Goal: Transaction & Acquisition: Purchase product/service

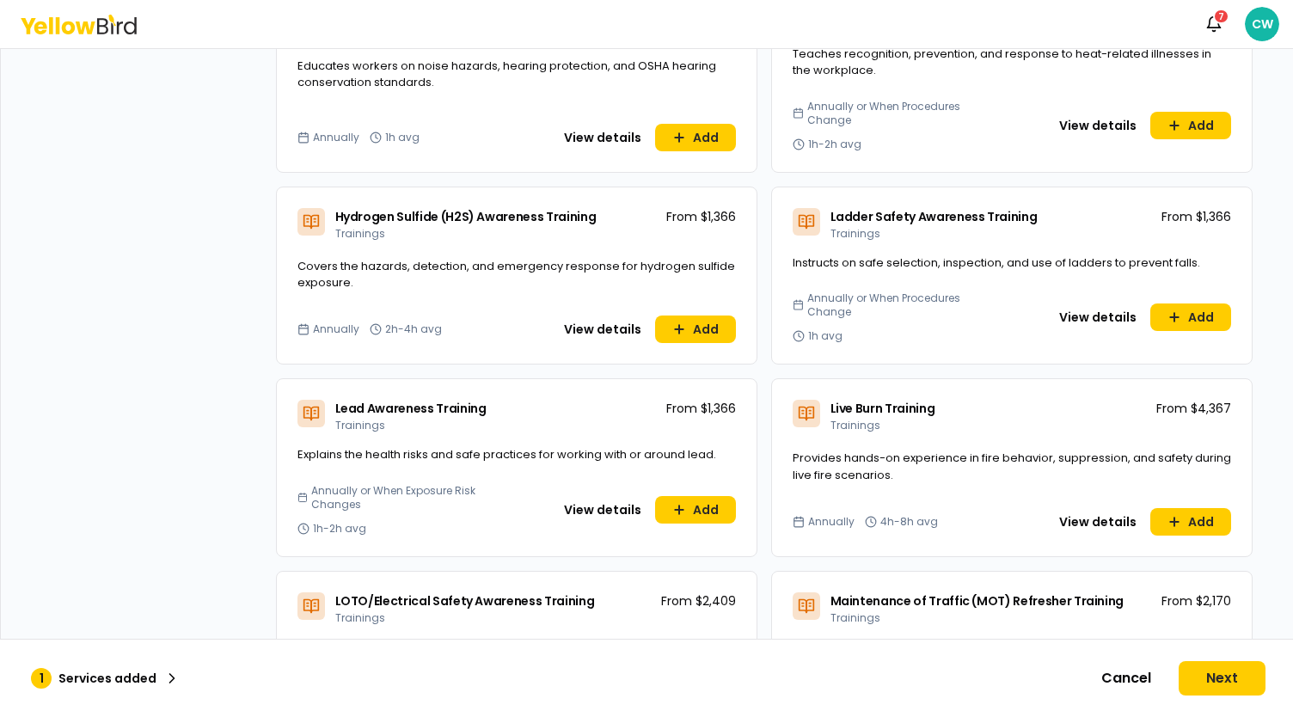
scroll to position [3154, 0]
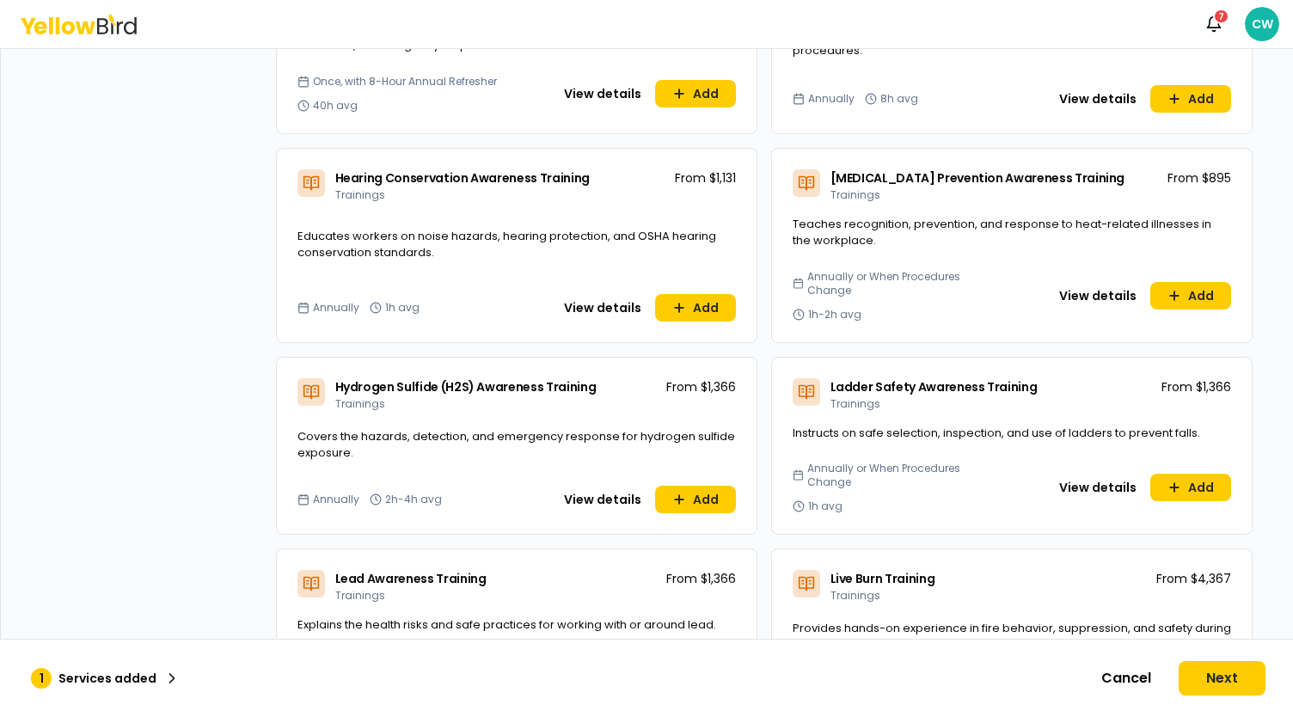
click at [1283, 364] on div "Dashboard Explore services For you All Recommended Assessments 1 Trainings Poli…" at bounding box center [646, 382] width 1293 height 669
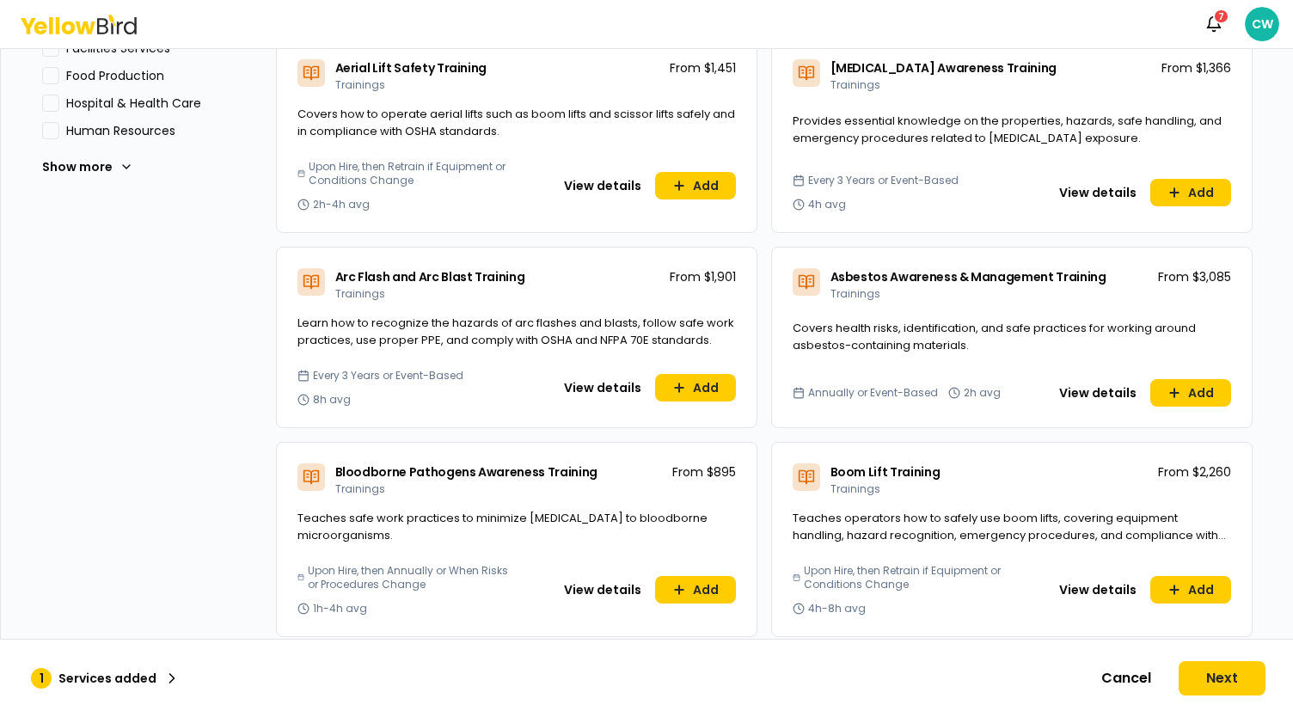
scroll to position [0, 0]
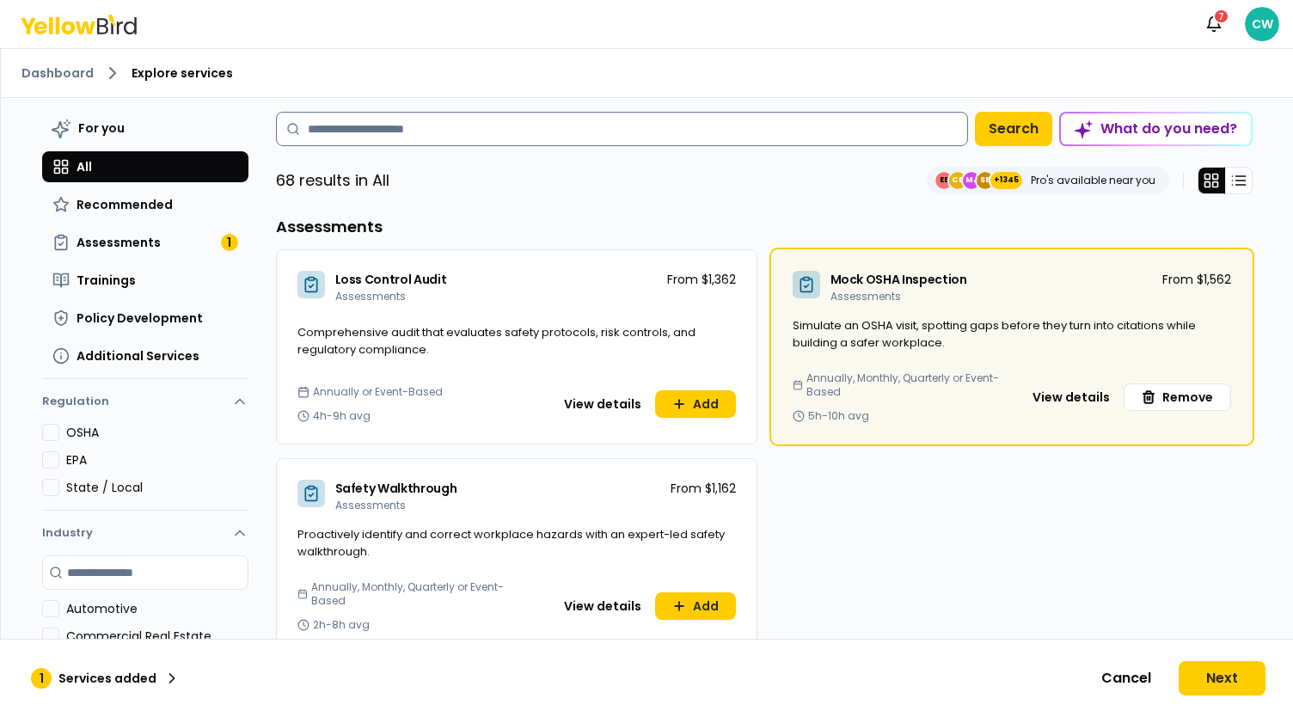
click at [366, 126] on input at bounding box center [622, 129] width 692 height 34
type input "******"
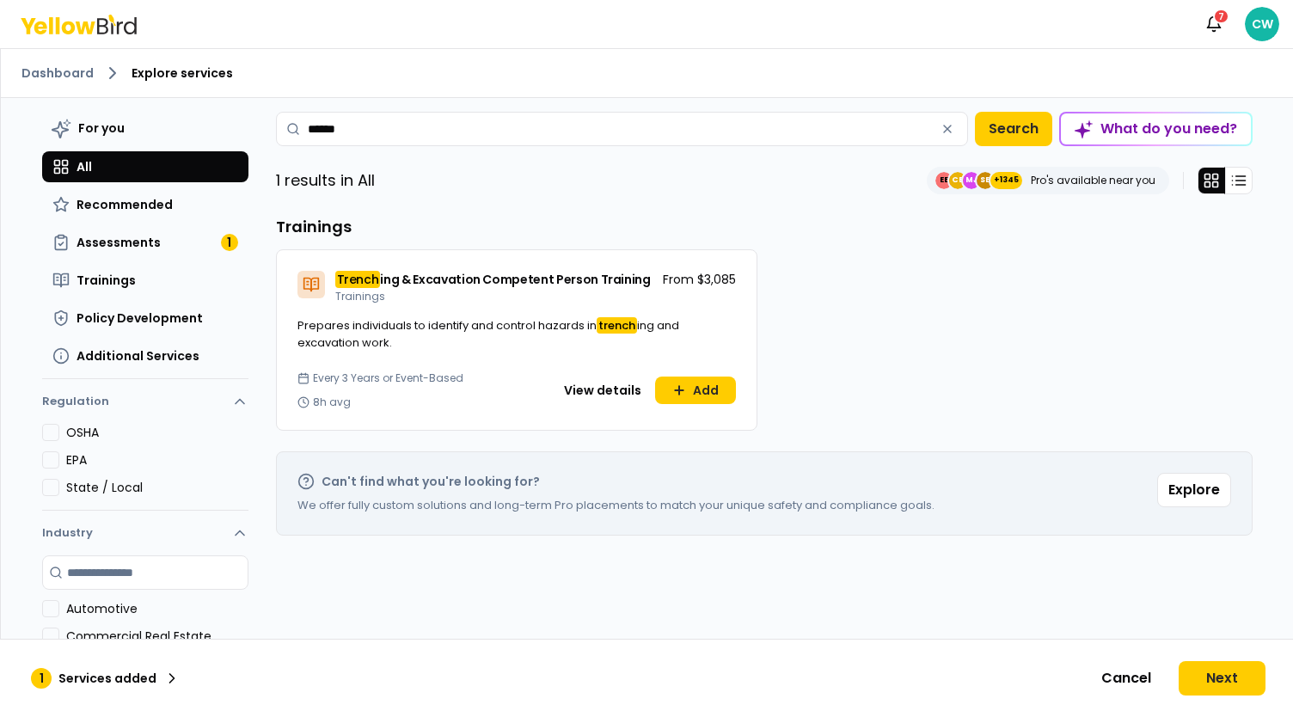
drag, startPoint x: 386, startPoint y: 135, endPoint x: 249, endPoint y: 123, distance: 138.1
click at [249, 123] on div "For you All Recommended Assessments 1 Trainings Policy Development Additional S…" at bounding box center [647, 432] width 1238 height 669
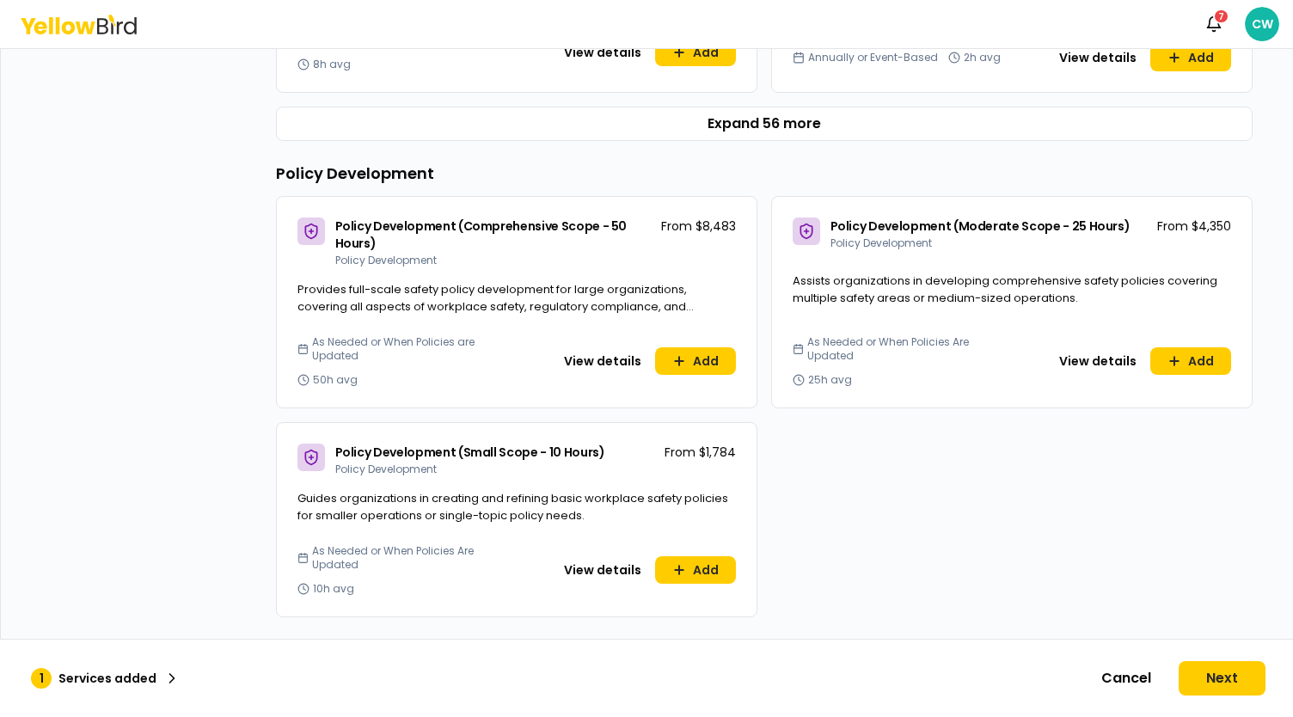
scroll to position [1032, 0]
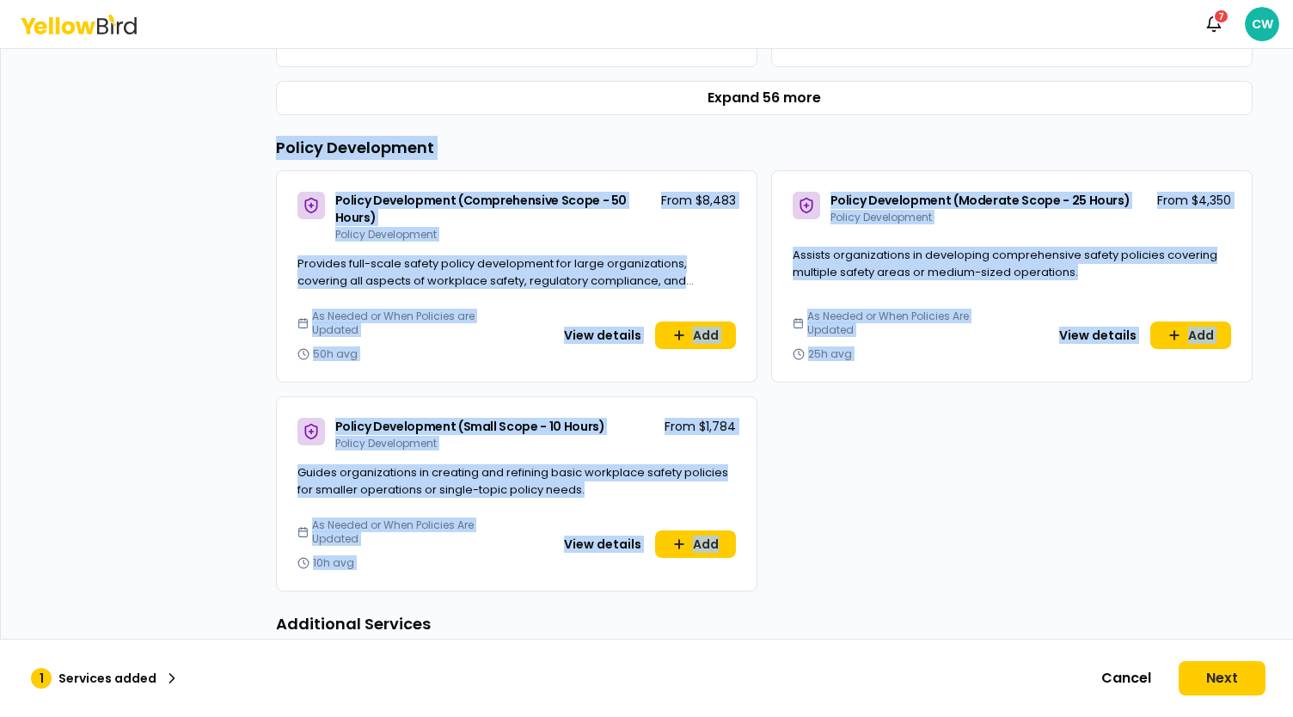
drag, startPoint x: 783, startPoint y: 555, endPoint x: 260, endPoint y: 141, distance: 666.7
click at [260, 141] on div "Dashboard Explore services For you All Recommended Assessments 1 Trainings Poli…" at bounding box center [646, 382] width 1293 height 669
copy div "Policy Development Policy Development (Comprehensive Scope - 50 Hours) Policy D…"
click at [899, 469] on div "Policy Development (Comprehensive Scope - 50 Hours) Policy Development From $8,…" at bounding box center [764, 380] width 977 height 421
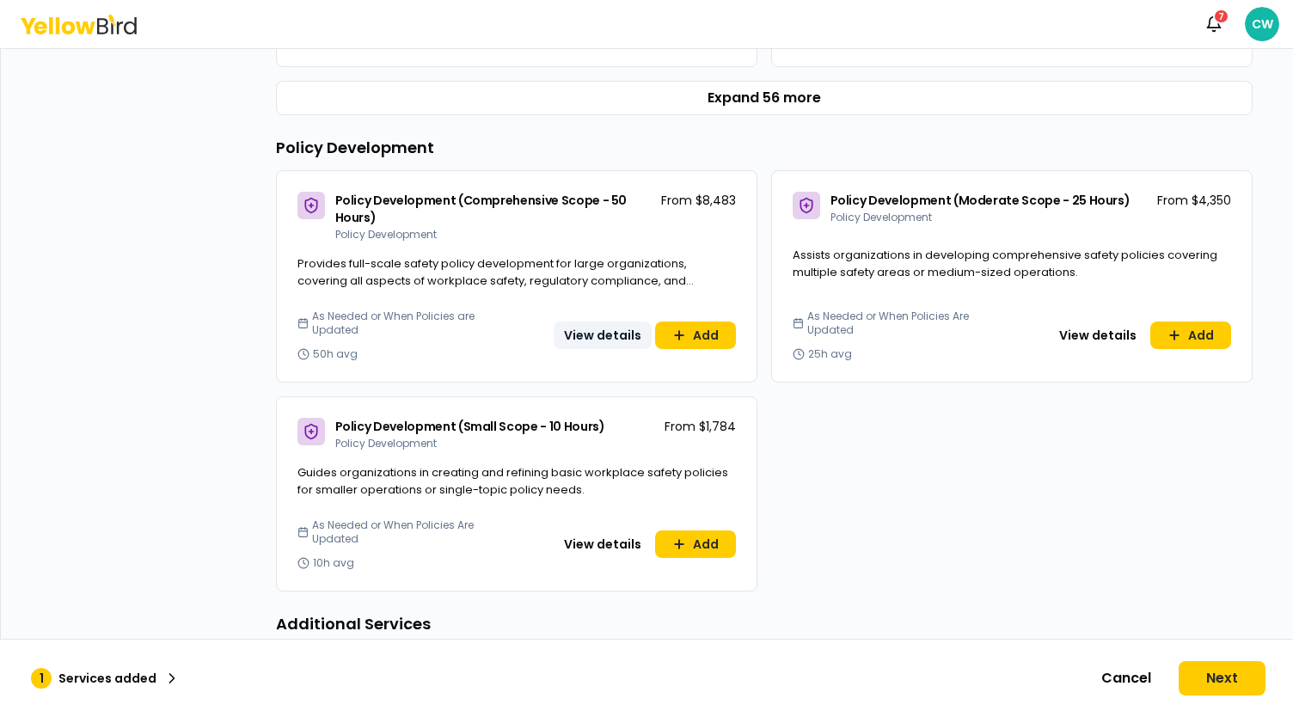
click at [604, 331] on button "View details" at bounding box center [603, 336] width 98 height 28
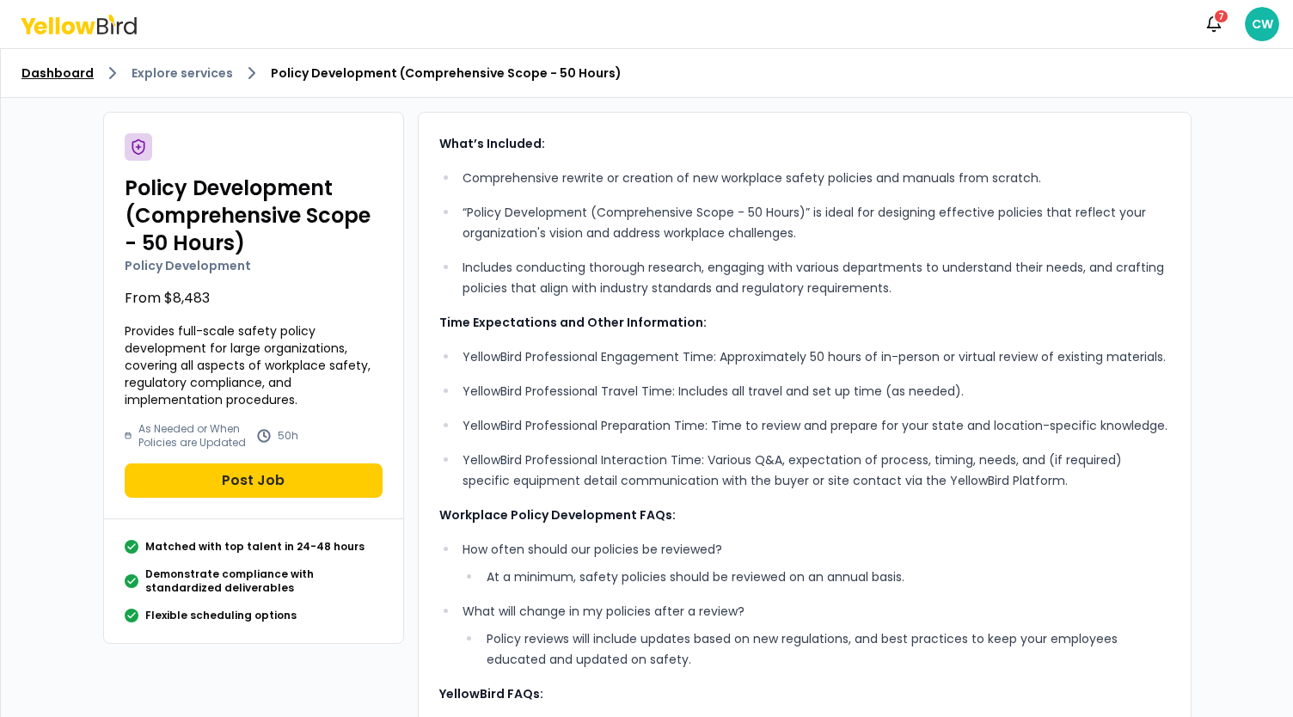
click at [55, 77] on link "Dashboard" at bounding box center [57, 72] width 72 height 17
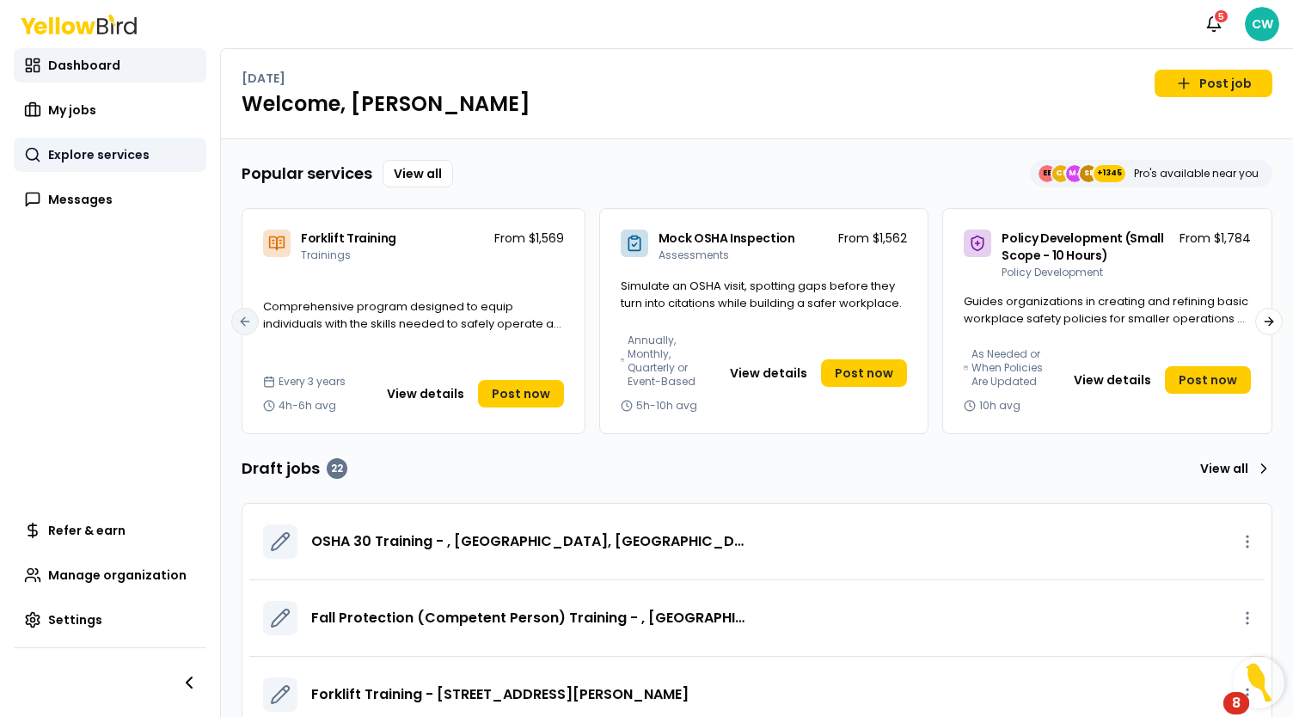
click at [55, 145] on link "Explore services" at bounding box center [110, 155] width 193 height 34
click at [82, 150] on span "Explore services" at bounding box center [98, 154] width 101 height 17
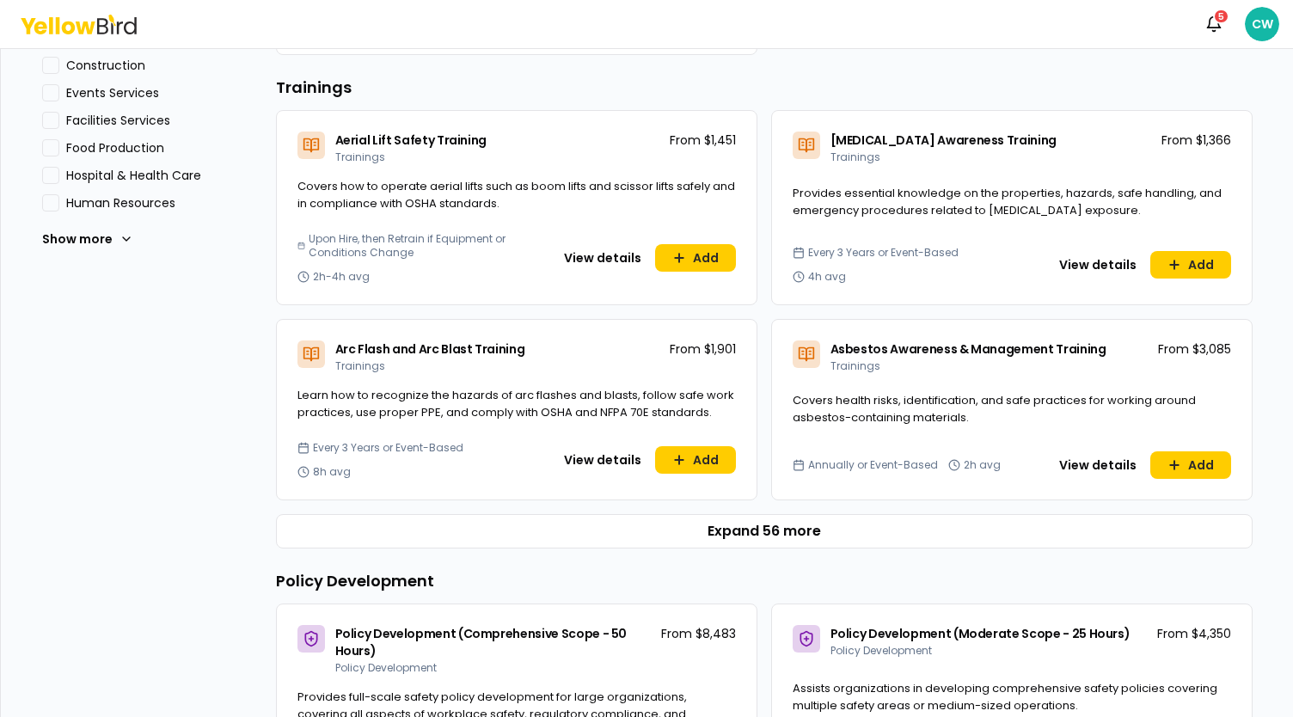
scroll to position [602, 0]
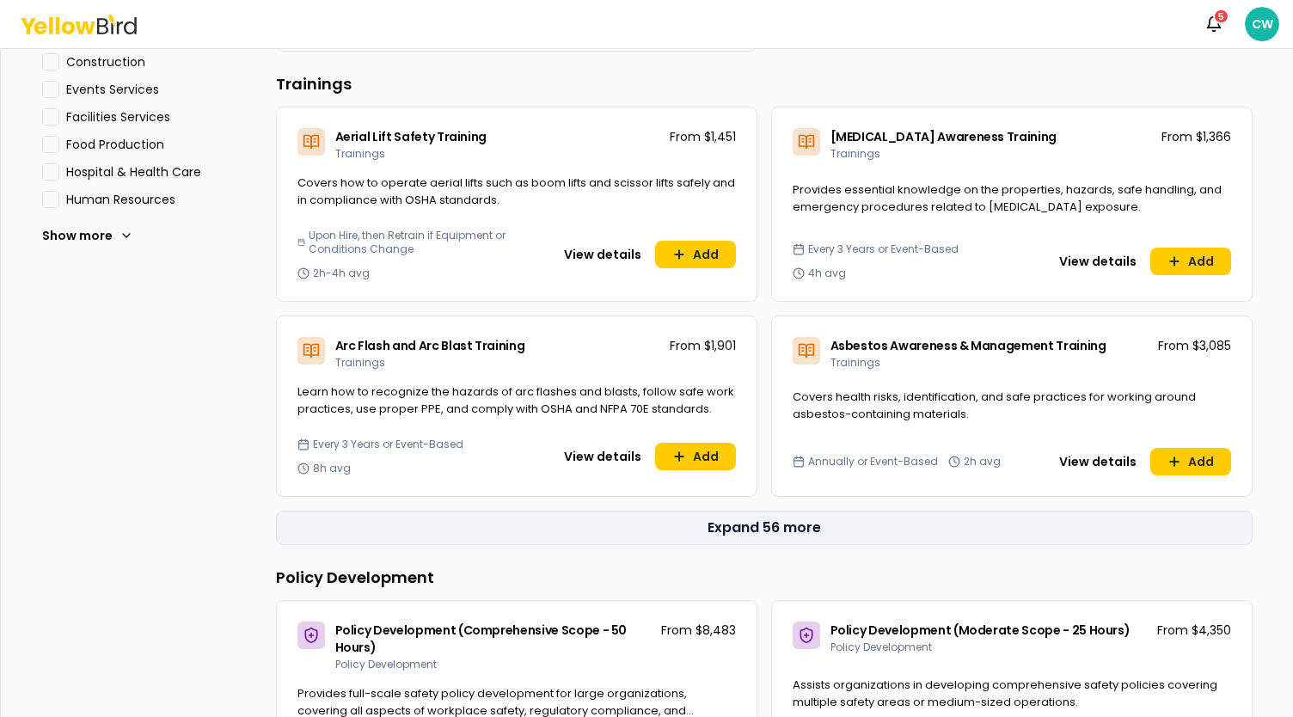
click at [761, 528] on button "Expand 56 more" at bounding box center [764, 528] width 977 height 34
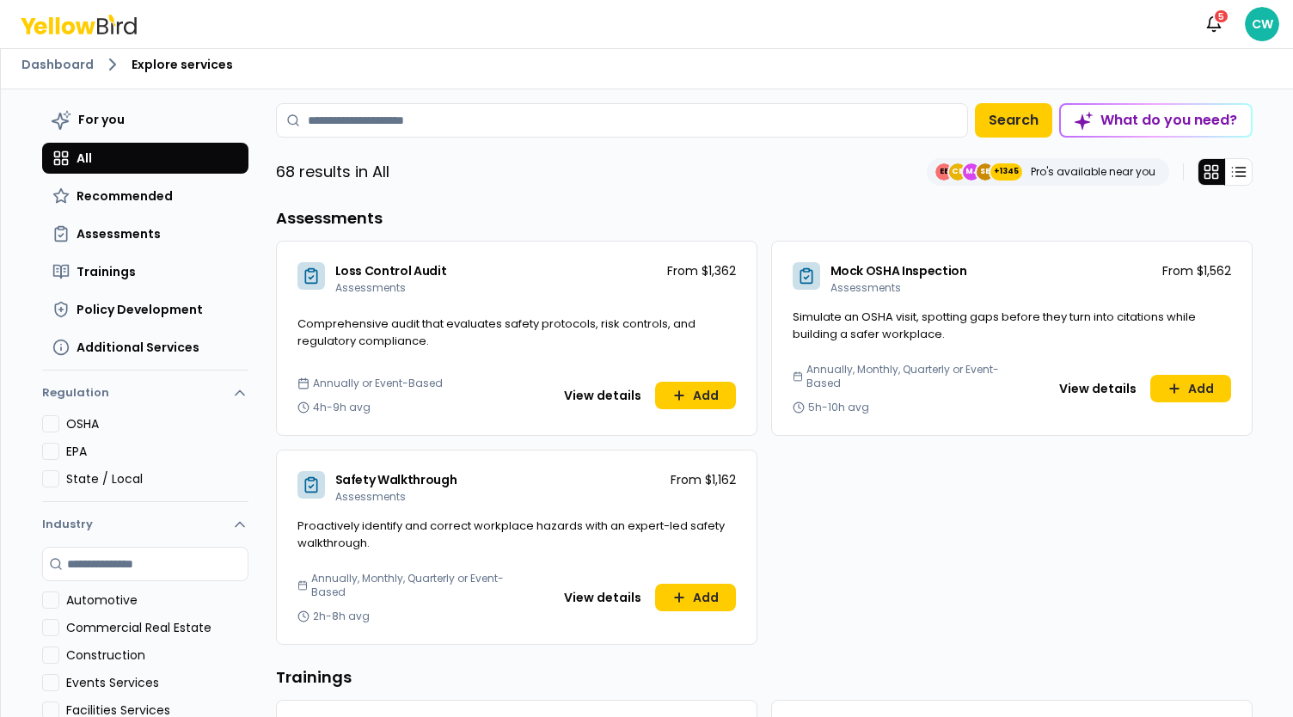
scroll to position [0, 0]
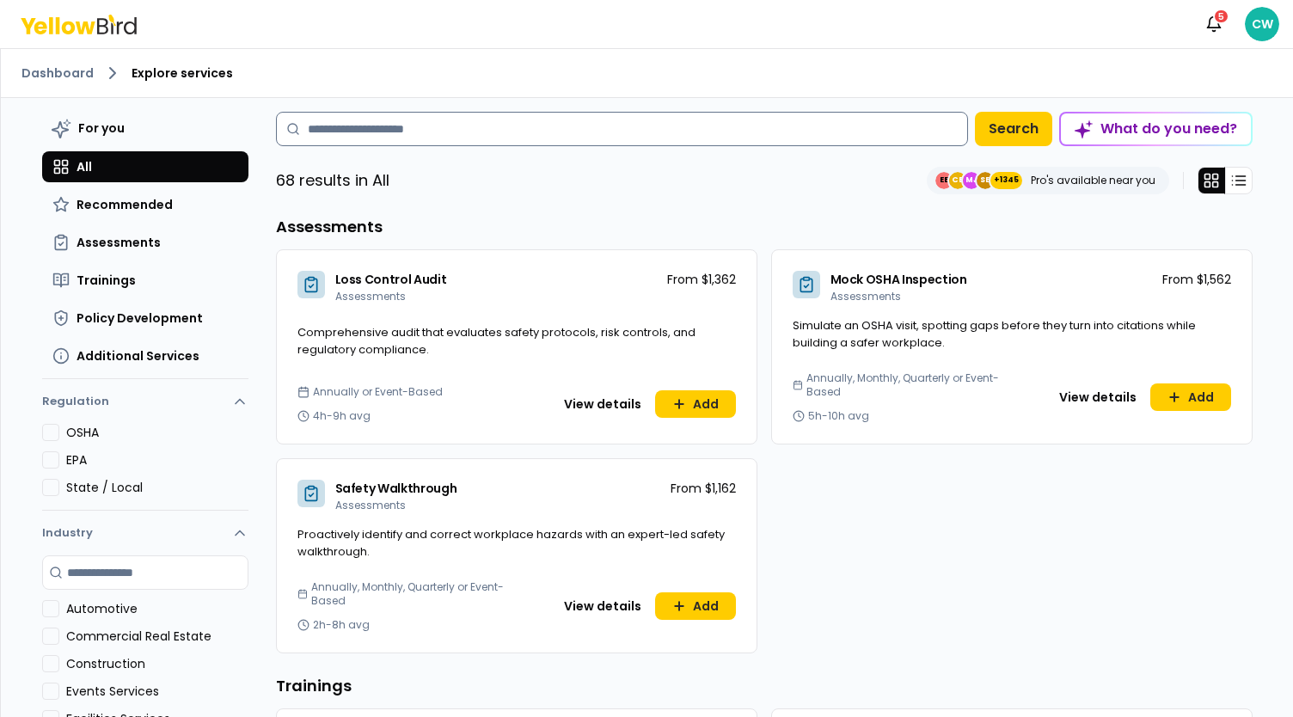
click at [461, 133] on input at bounding box center [622, 129] width 692 height 34
type input "****"
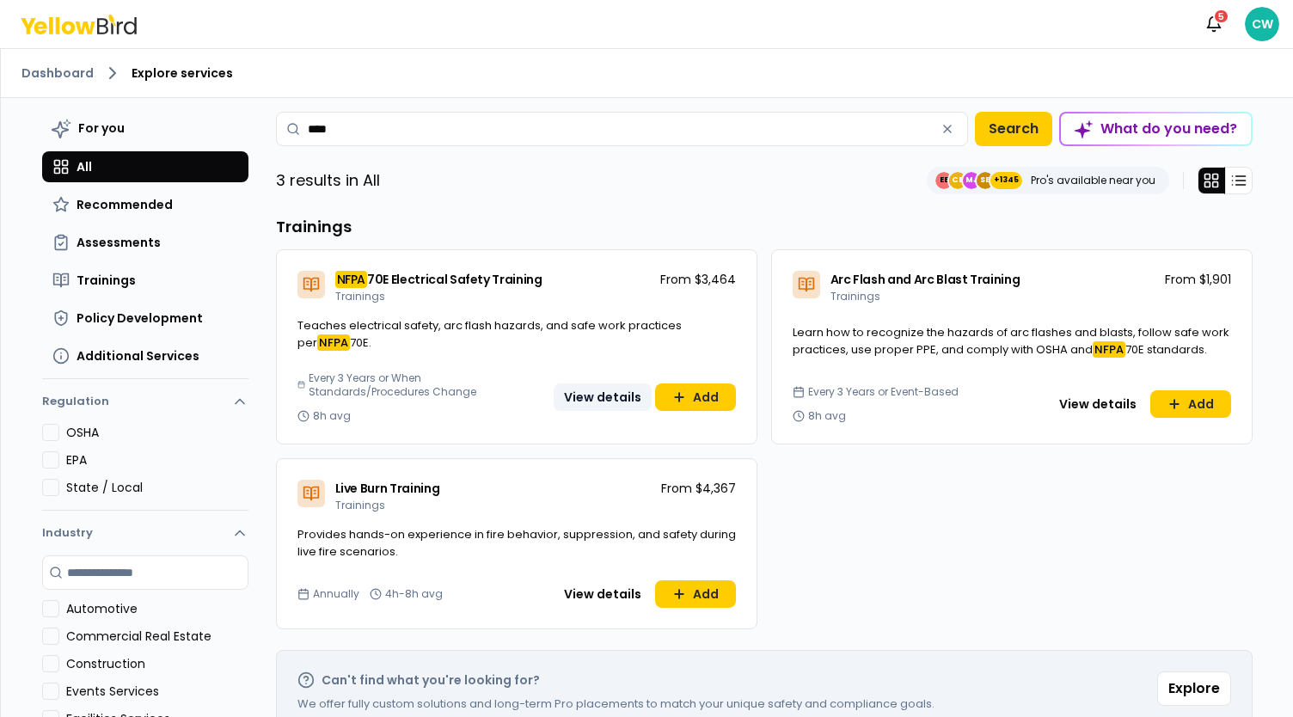
click at [603, 387] on button "View details" at bounding box center [603, 398] width 98 height 28
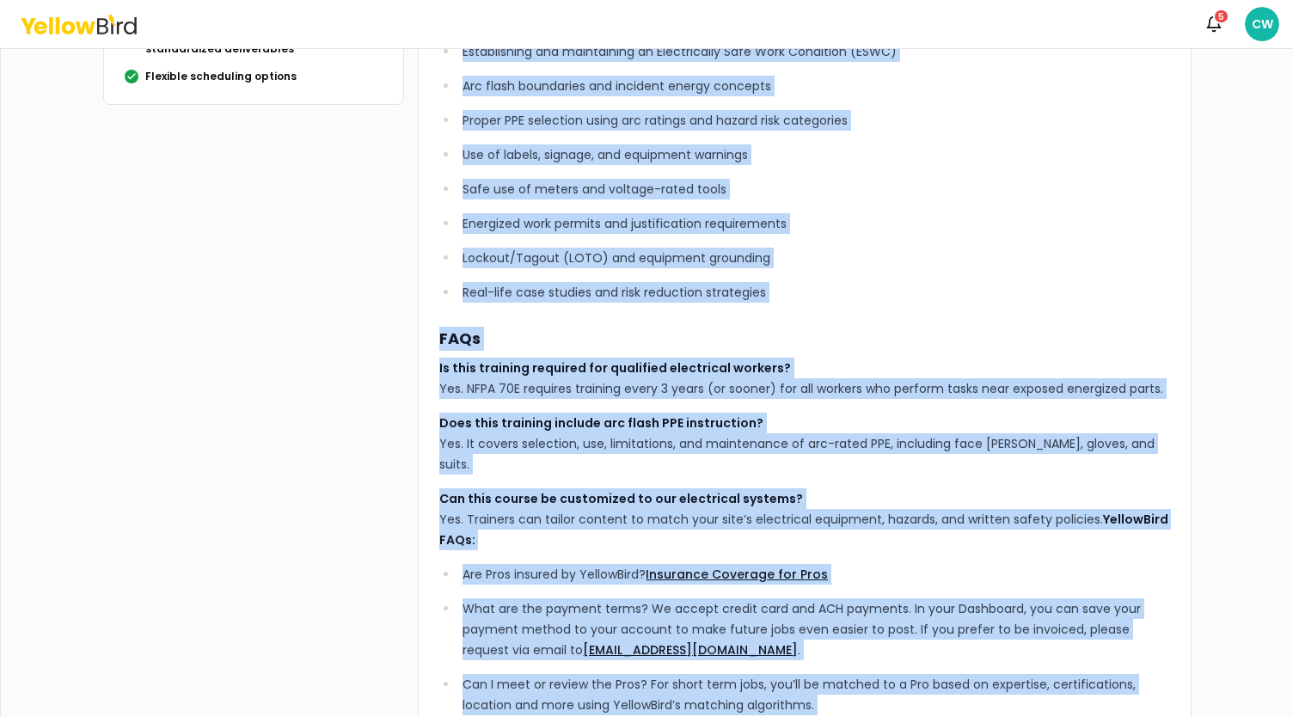
scroll to position [578, 0]
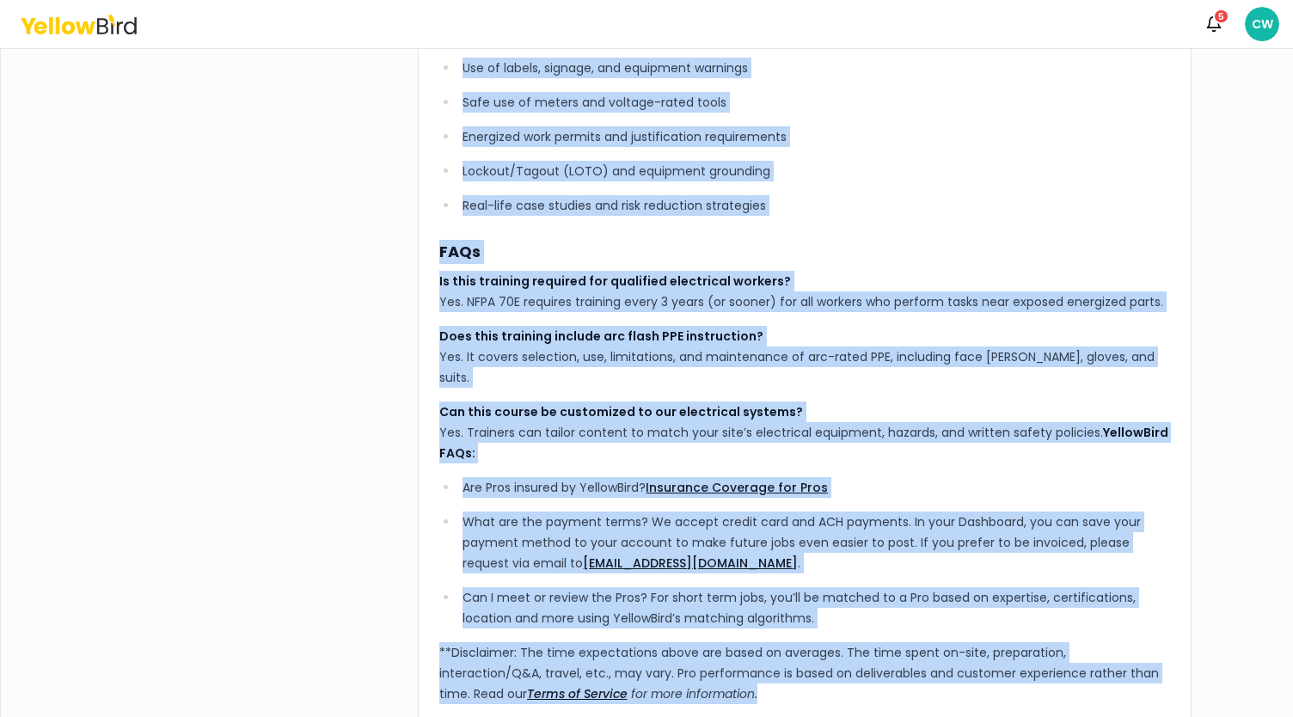
drag, startPoint x: 430, startPoint y: 138, endPoint x: 752, endPoint y: 681, distance: 631.9
click at [752, 681] on div "YellowBird’s NFPA 70E Electrical Safety Training equips up to 15 participants w…" at bounding box center [805, 130] width 774 height 1192
copy div "LoremiPsum’d SITA 18C Adipiscing Elitse Doeiusmo tempor in ut 72 laboreetdolo m…"
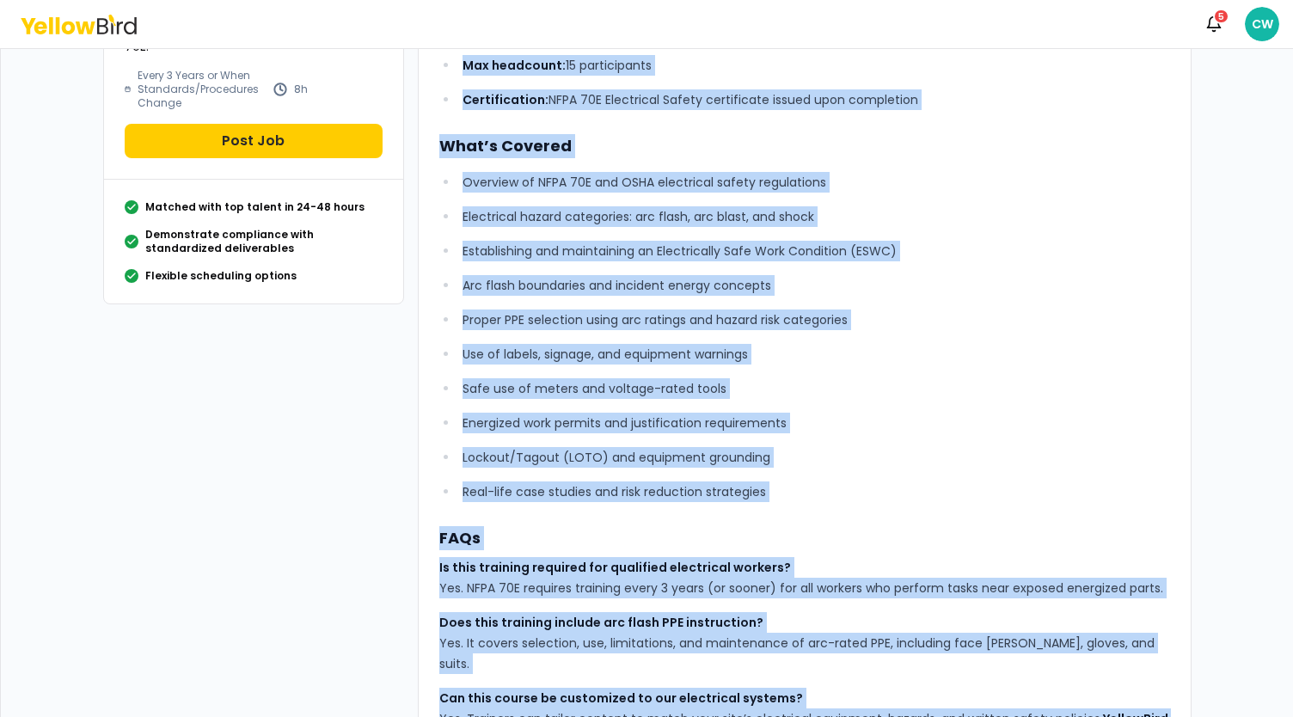
scroll to position [0, 0]
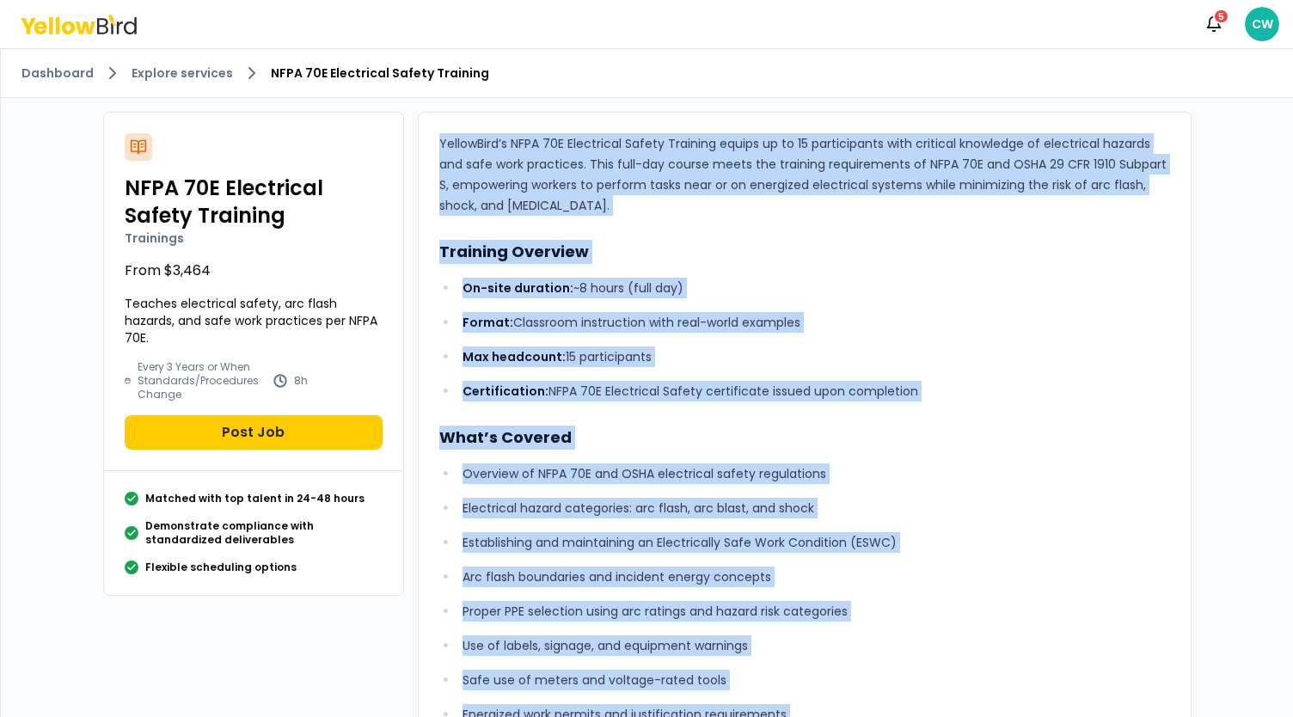
click at [391, 229] on div "NFPA 70E Electrical Safety Training Trainings From $3,464 Teaches electrical sa…" at bounding box center [253, 292] width 299 height 359
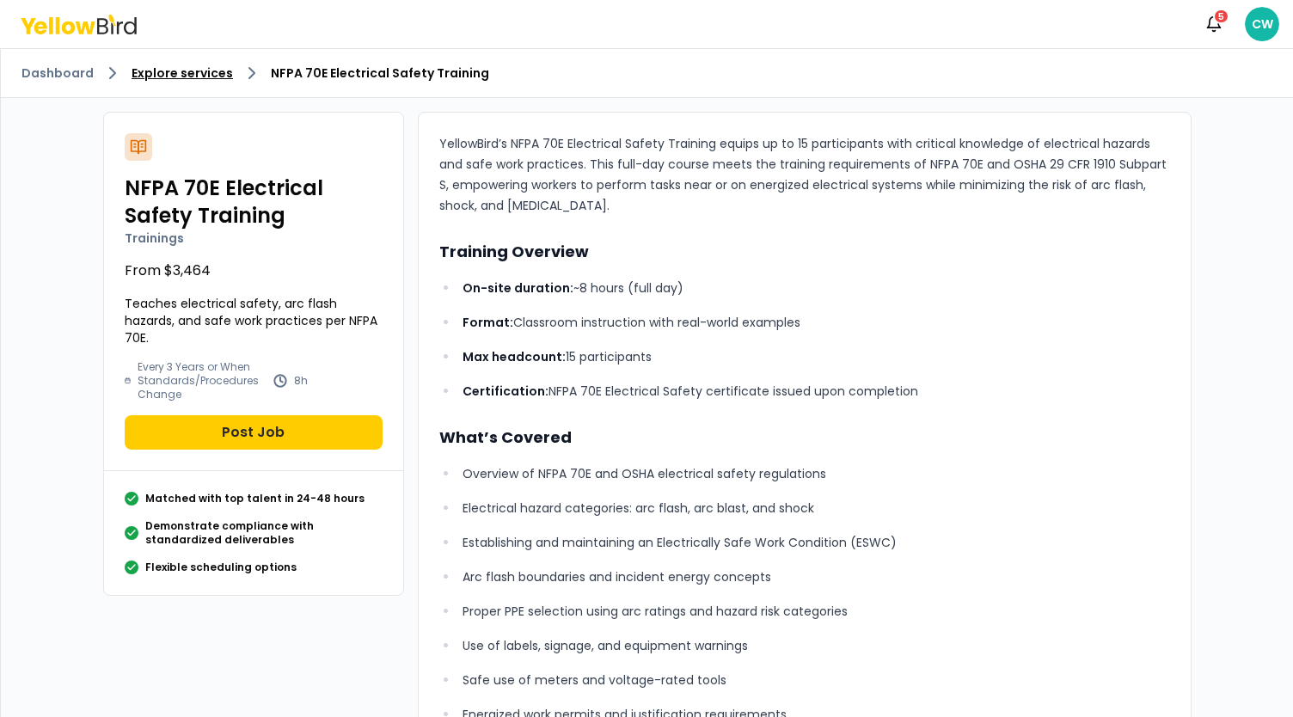
click at [175, 75] on link "Explore services" at bounding box center [182, 72] width 101 height 17
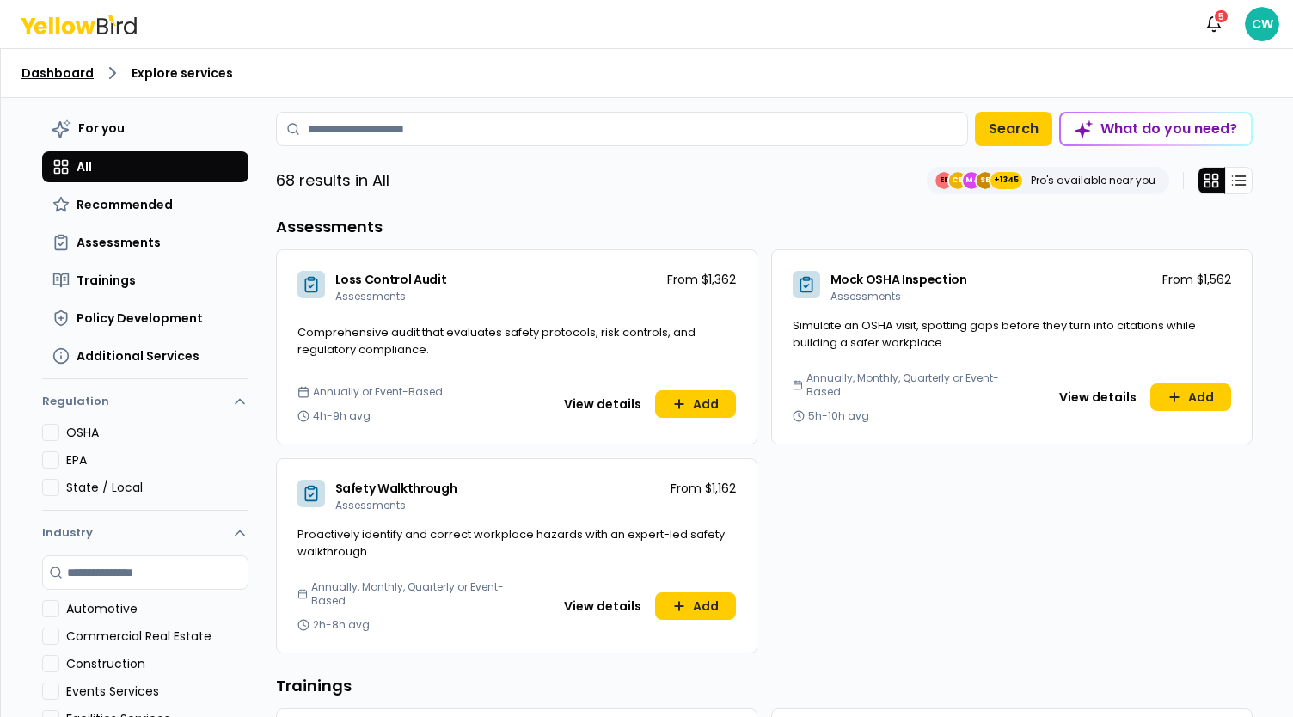
click at [38, 74] on link "Dashboard" at bounding box center [57, 72] width 72 height 17
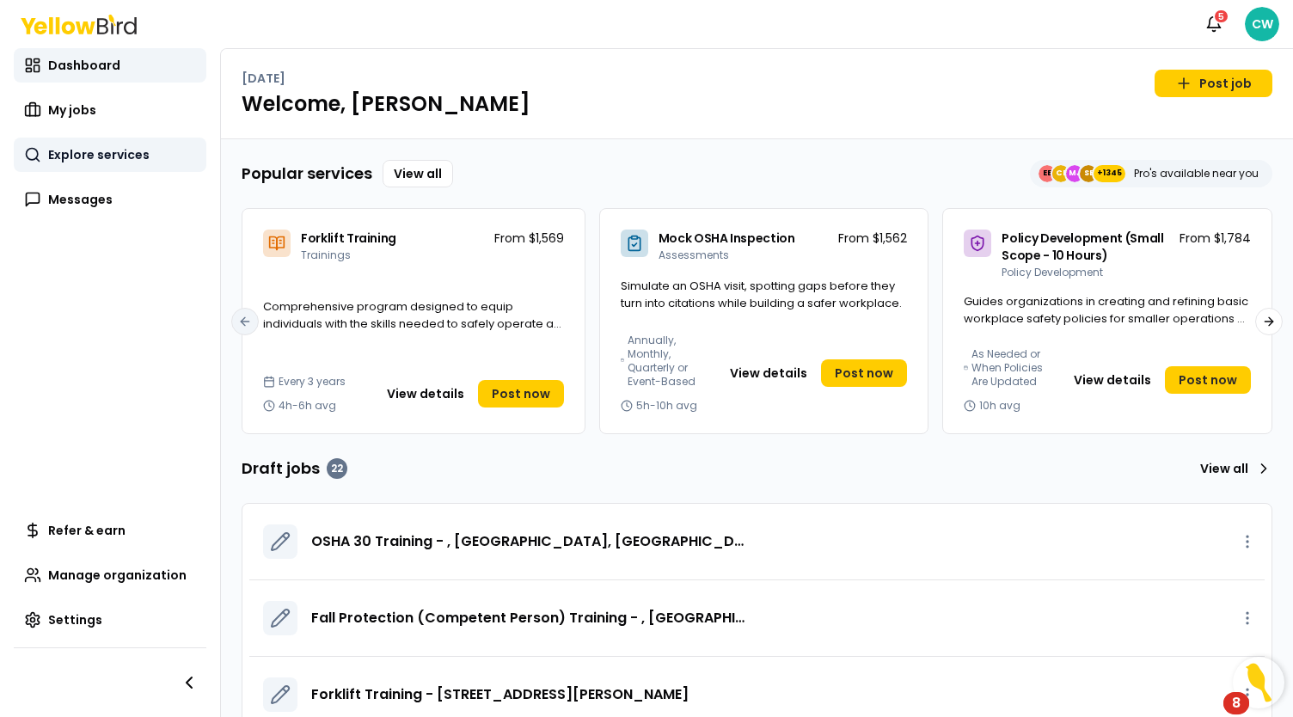
click at [81, 166] on link "Explore services" at bounding box center [110, 155] width 193 height 34
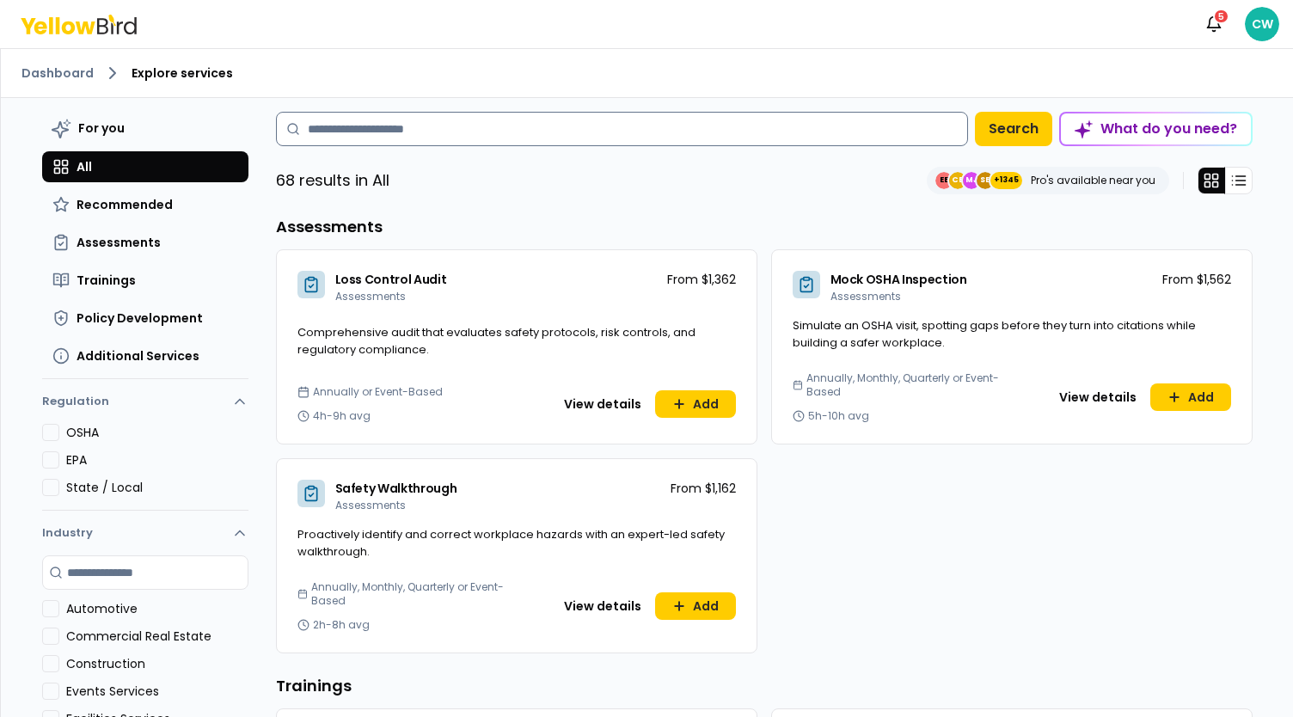
click at [411, 138] on input at bounding box center [622, 129] width 692 height 34
type input "*"
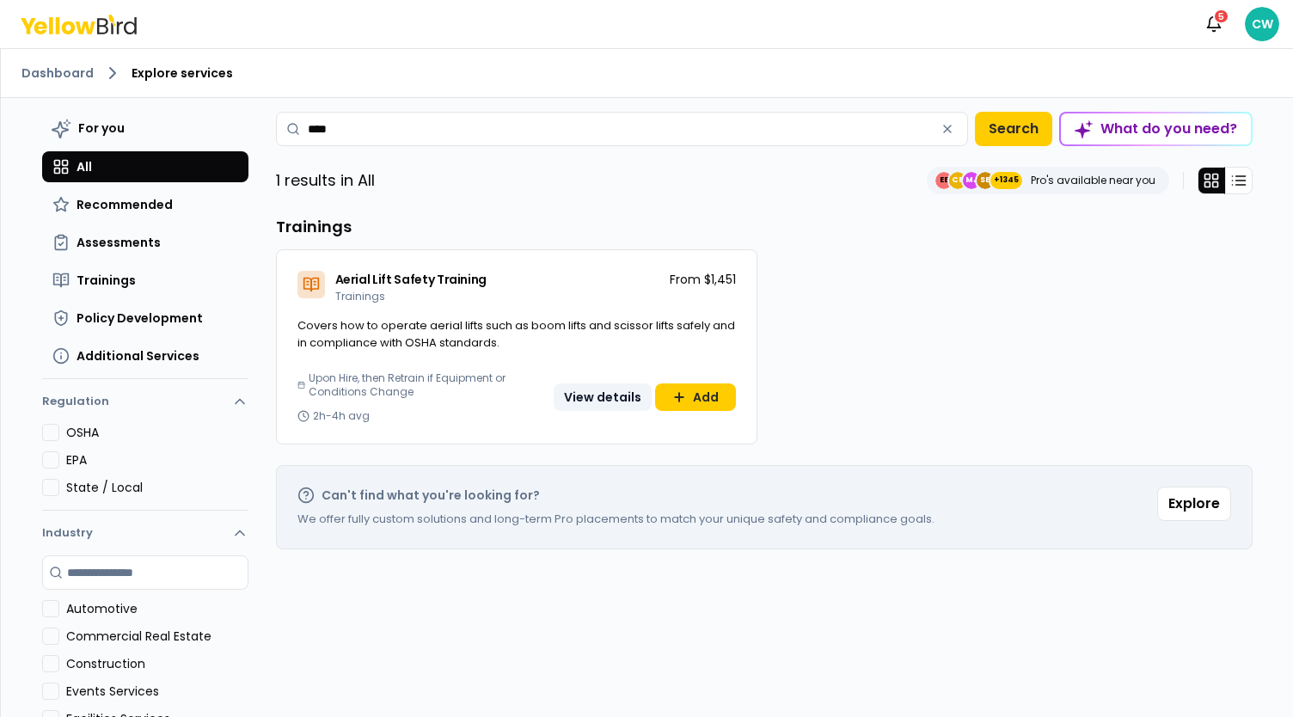
type input "****"
click at [587, 398] on button "View details" at bounding box center [603, 398] width 98 height 28
